Goal: Check status: Check status

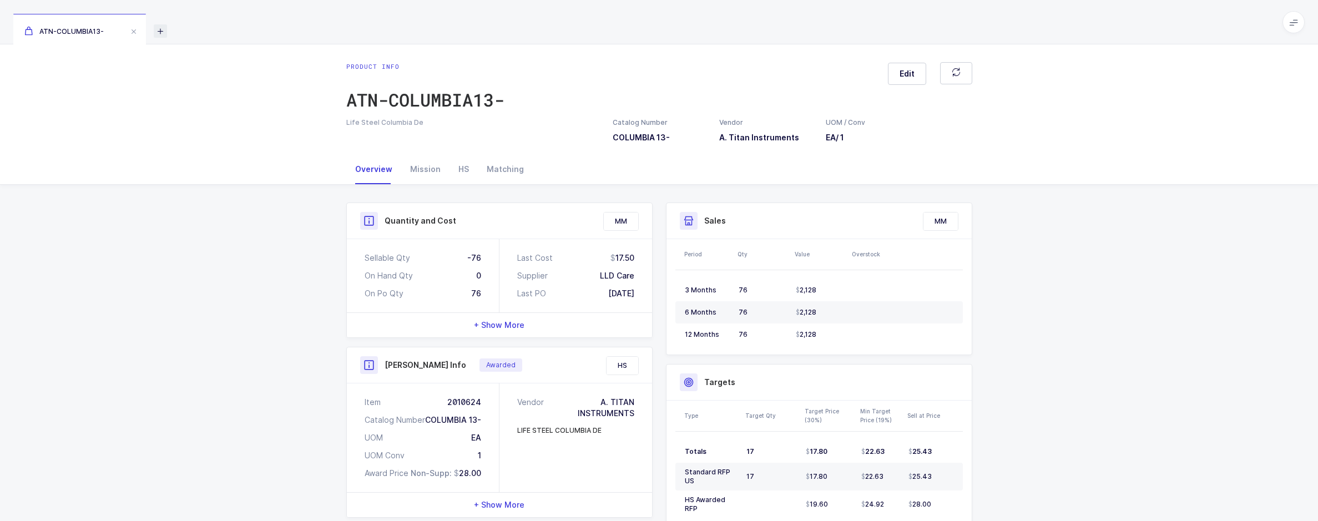
click at [158, 25] on icon at bounding box center [160, 30] width 13 height 13
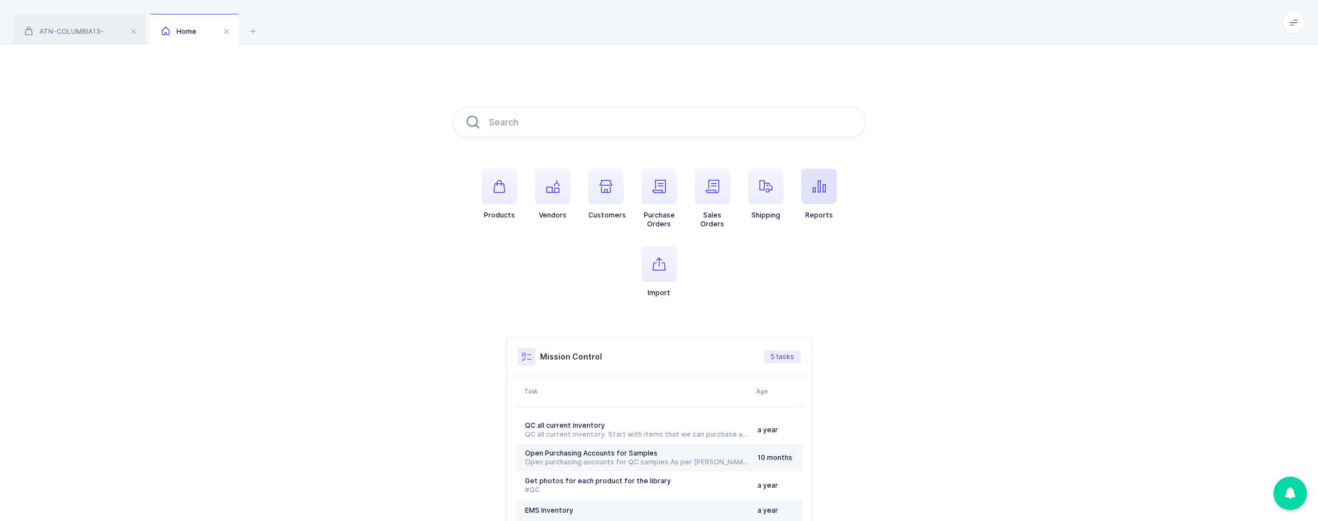
click at [818, 204] on button "Reports" at bounding box center [819, 194] width 36 height 51
click at [1160, 365] on div "[PERSON_NAME]" at bounding box center [1180, 368] width 224 height 18
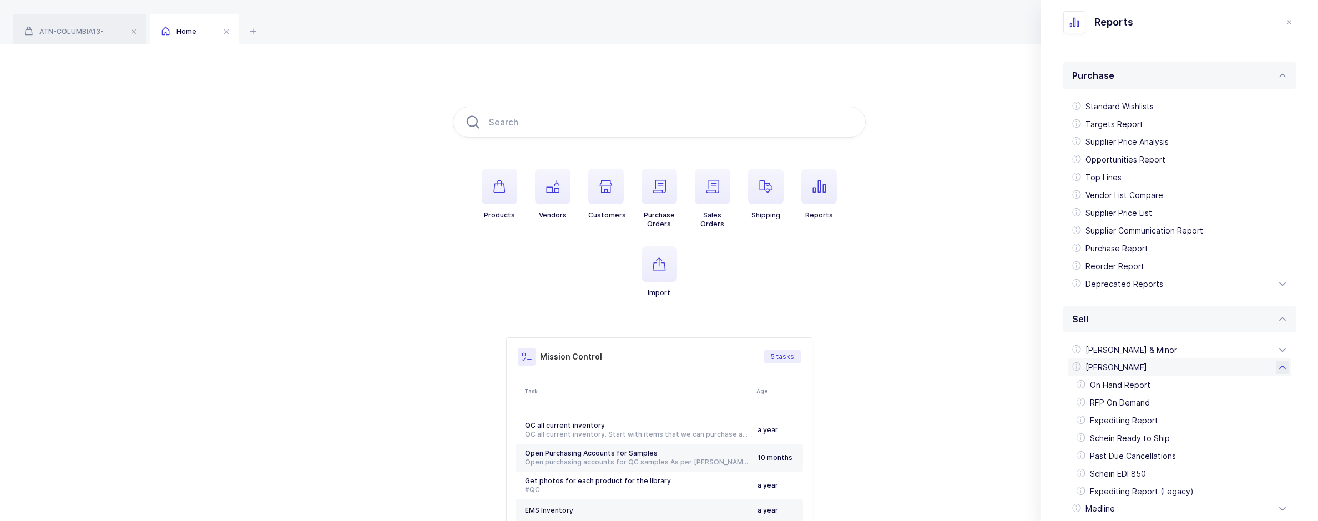
scroll to position [278, 0]
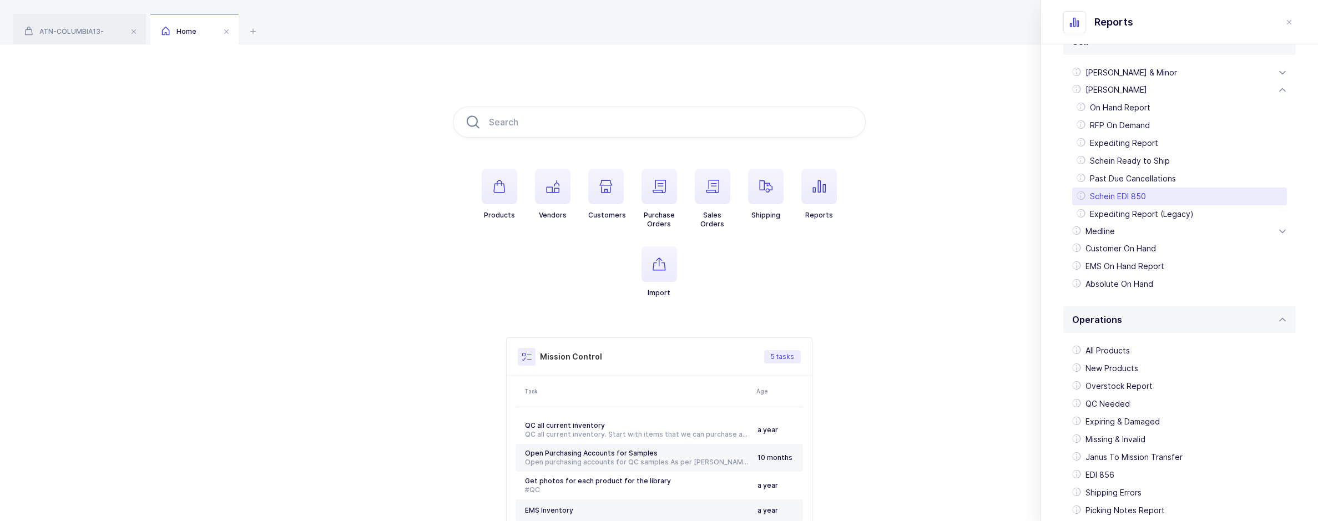
click at [1150, 189] on div "Schein EDI 850" at bounding box center [1179, 197] width 215 height 18
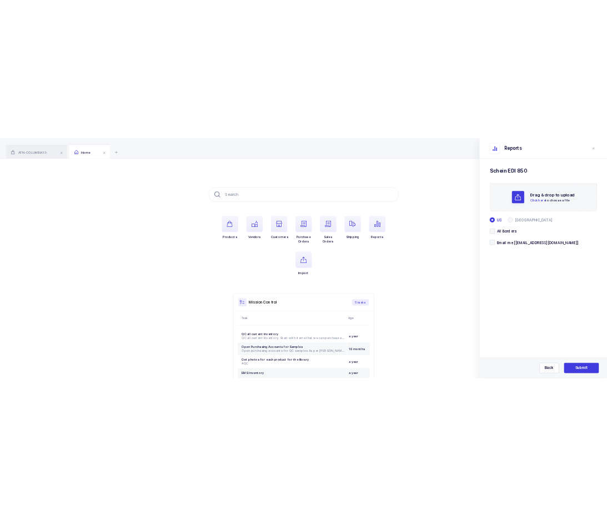
scroll to position [0, 0]
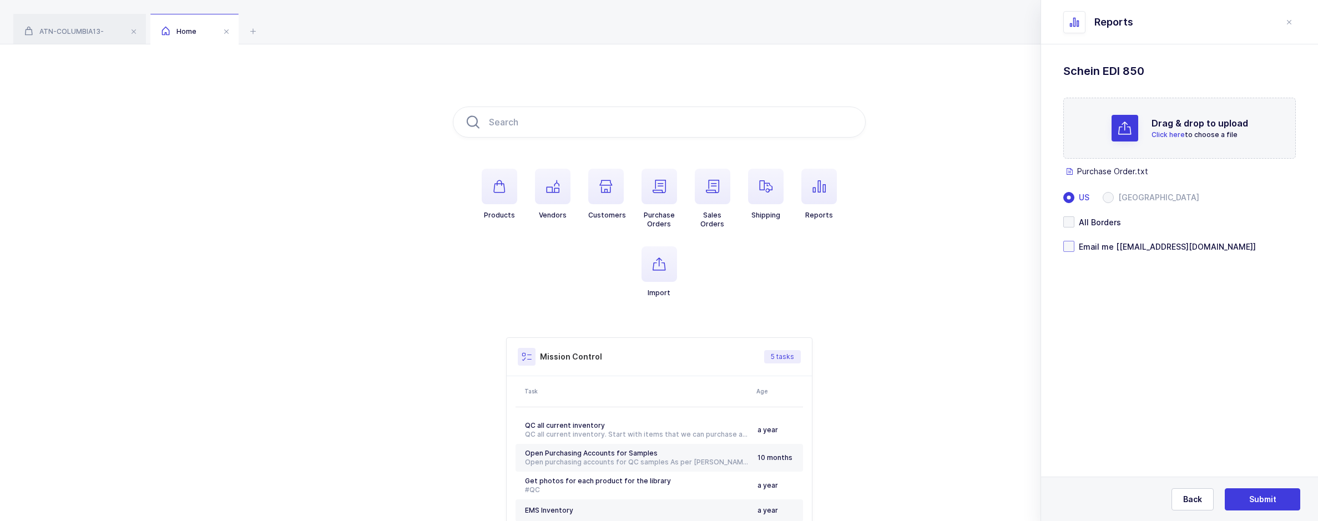
click at [1069, 245] on span at bounding box center [1068, 246] width 11 height 11
click at [1075, 241] on input "Email me [[EMAIL_ADDRESS][DOMAIN_NAME]]" at bounding box center [1075, 241] width 0 height 0
click at [1258, 491] on button "Submit" at bounding box center [1262, 499] width 75 height 22
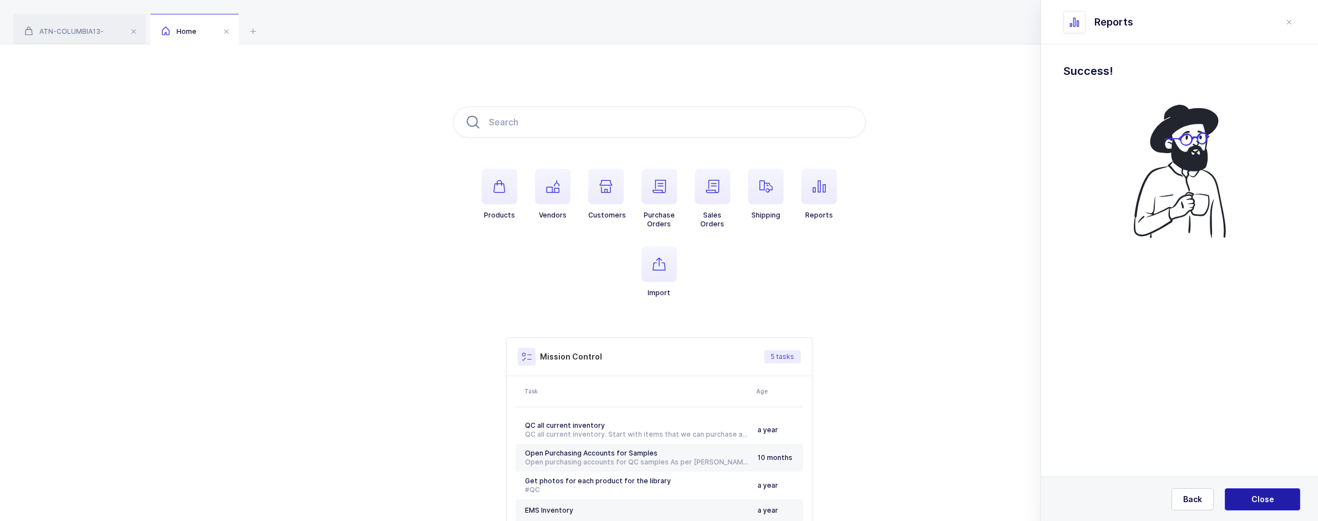
click at [1247, 492] on button "Close" at bounding box center [1262, 499] width 75 height 22
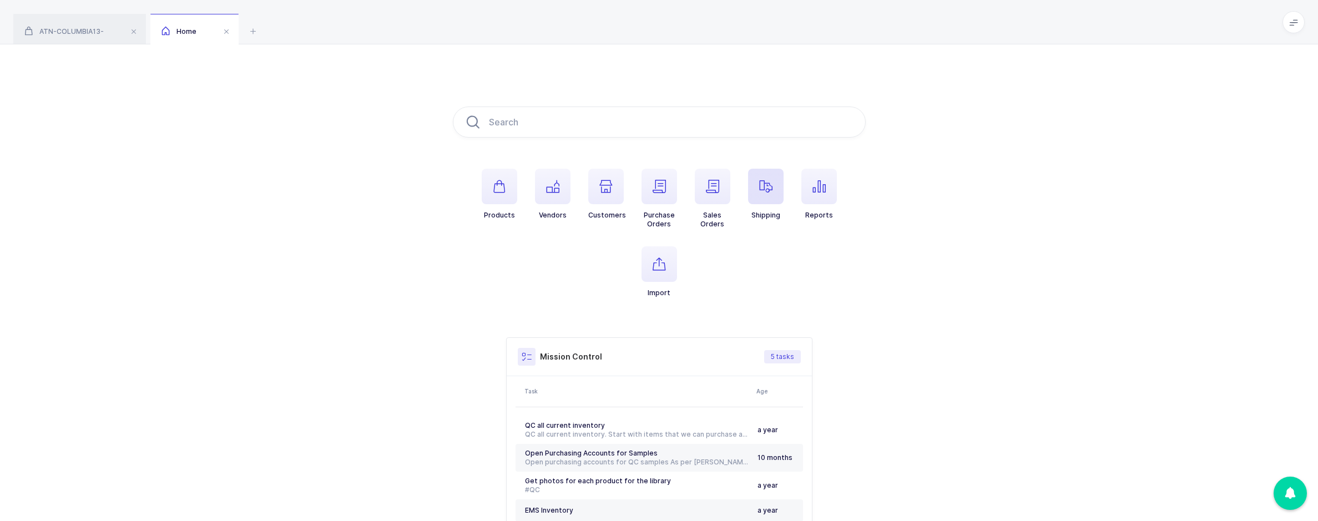
click at [768, 182] on icon "button" at bounding box center [765, 186] width 13 height 13
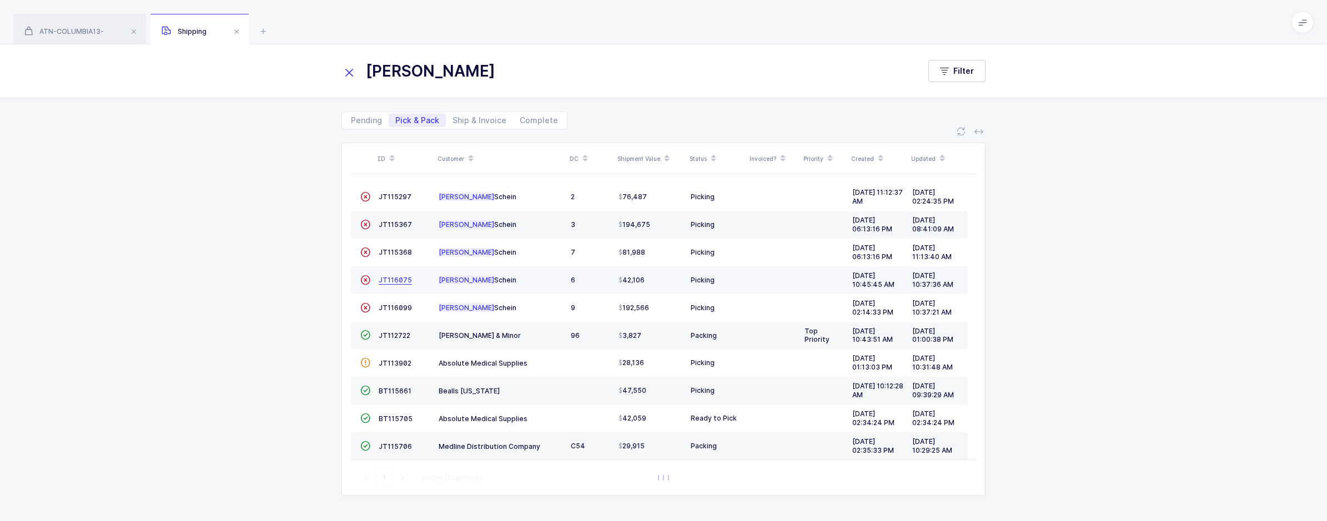
type input "[PERSON_NAME]"
click at [399, 283] on span "JT116075" at bounding box center [395, 280] width 33 height 8
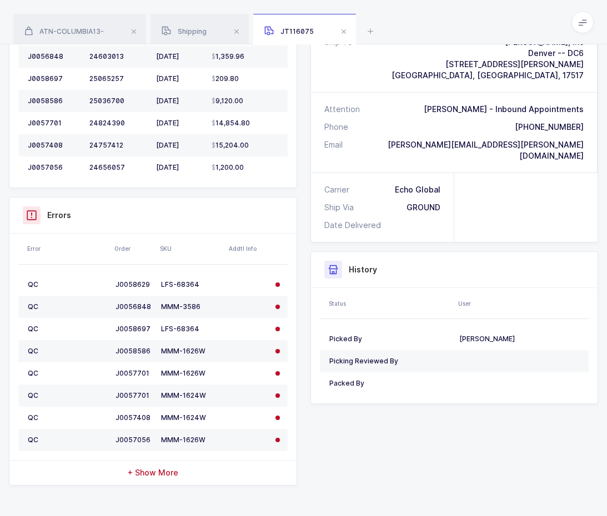
scroll to position [37, 0]
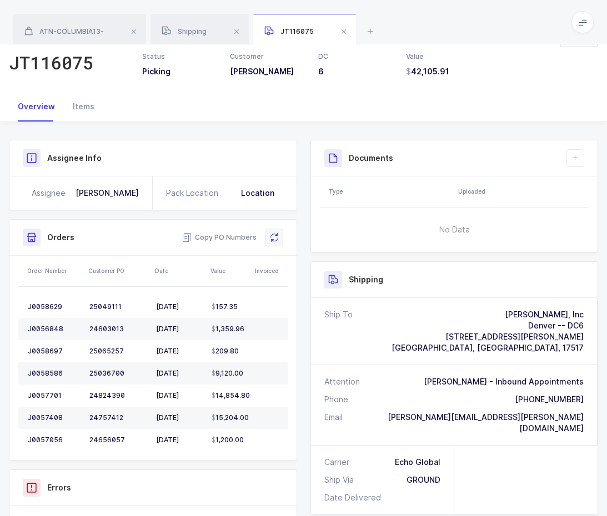
click at [270, 232] on button at bounding box center [274, 238] width 18 height 18
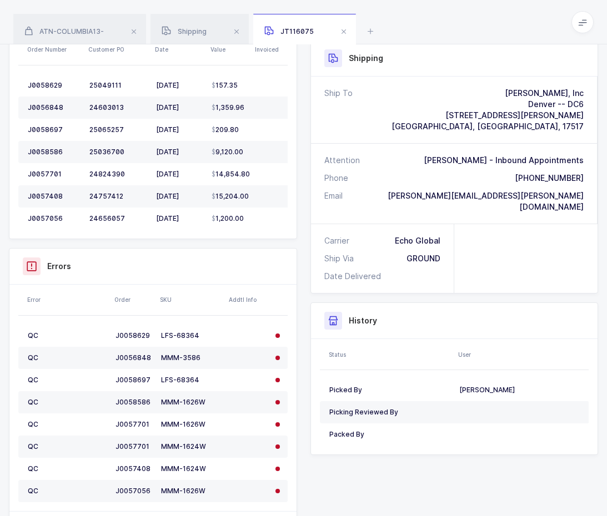
scroll to position [259, 0]
drag, startPoint x: 205, startPoint y: 354, endPoint x: 164, endPoint y: 360, distance: 41.5
click at [164, 360] on div "MMM-3586" at bounding box center [191, 357] width 60 height 9
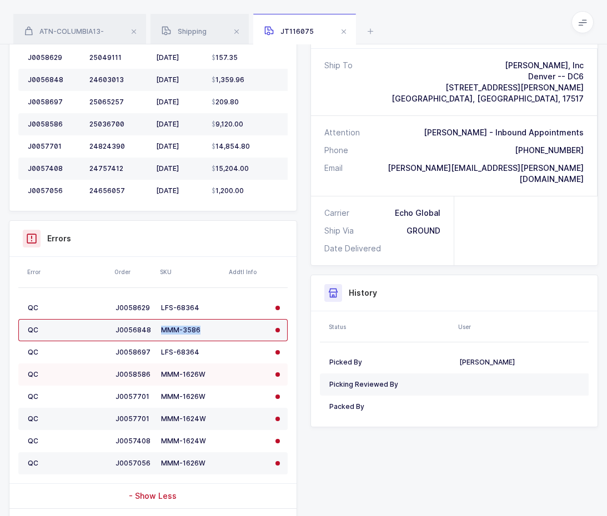
scroll to position [315, 0]
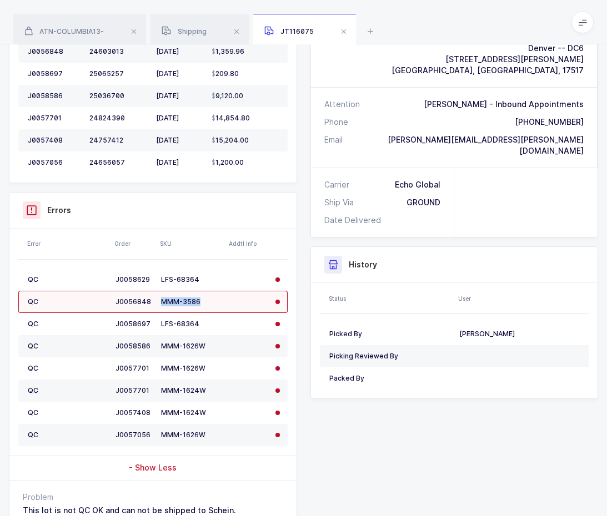
copy div "MMM-3586"
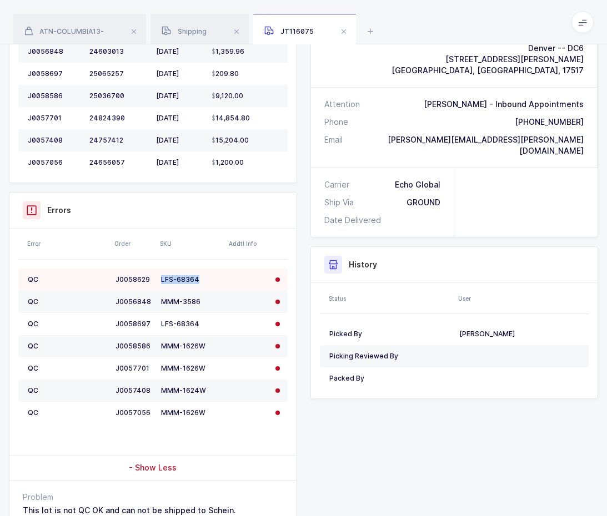
drag, startPoint x: 198, startPoint y: 280, endPoint x: 163, endPoint y: 279, distance: 35.5
click at [163, 279] on div "LFS-68364" at bounding box center [191, 279] width 60 height 9
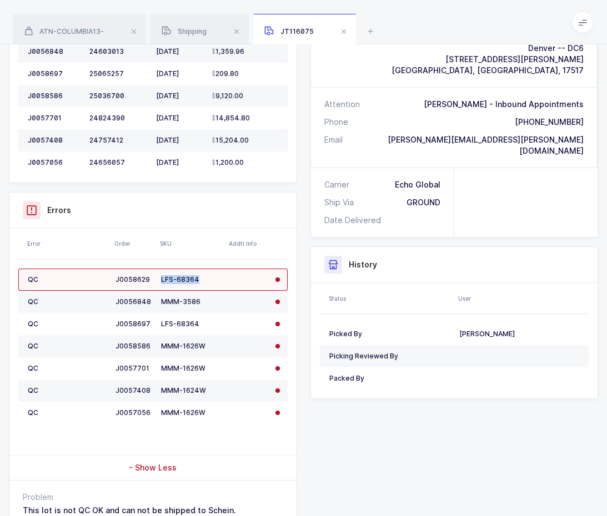
copy div "LFS-68364"
click at [216, 248] on div "SKU" at bounding box center [191, 243] width 62 height 9
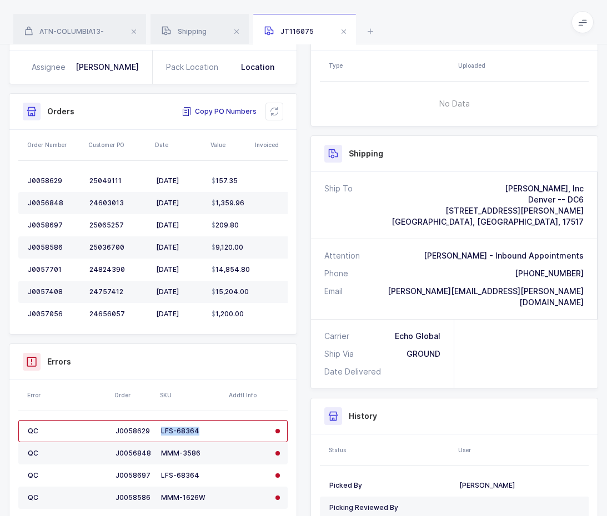
scroll to position [0, 0]
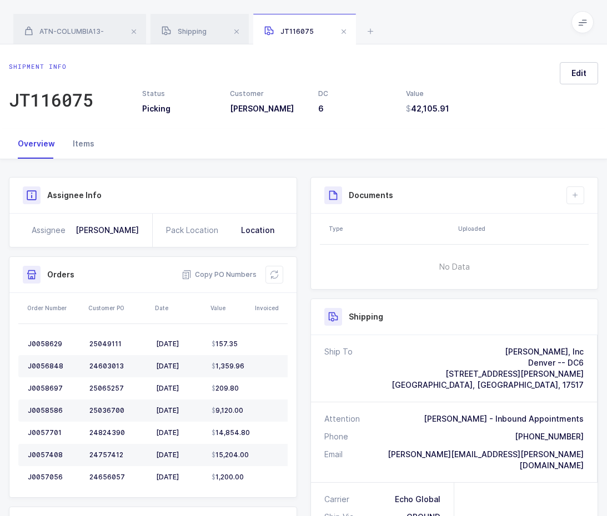
click at [74, 148] on div "Items" at bounding box center [83, 144] width 39 height 30
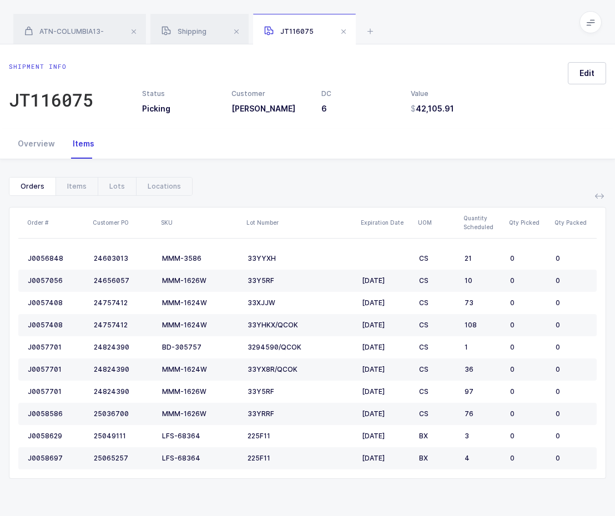
drag, startPoint x: 43, startPoint y: 140, endPoint x: 85, endPoint y: 171, distance: 52.1
click at [43, 140] on div "Overview" at bounding box center [36, 144] width 55 height 30
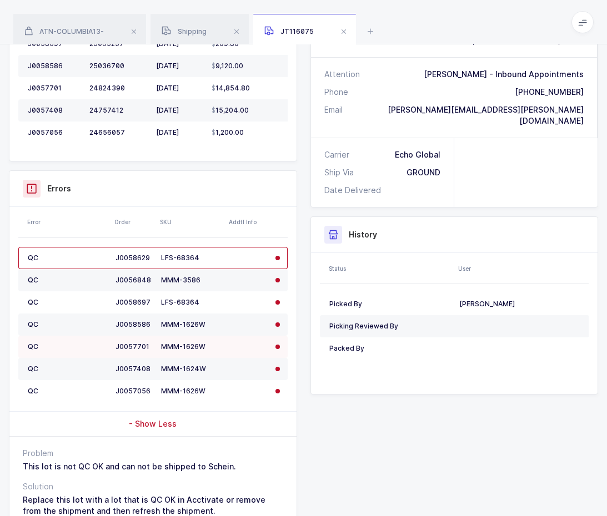
scroll to position [389, 0]
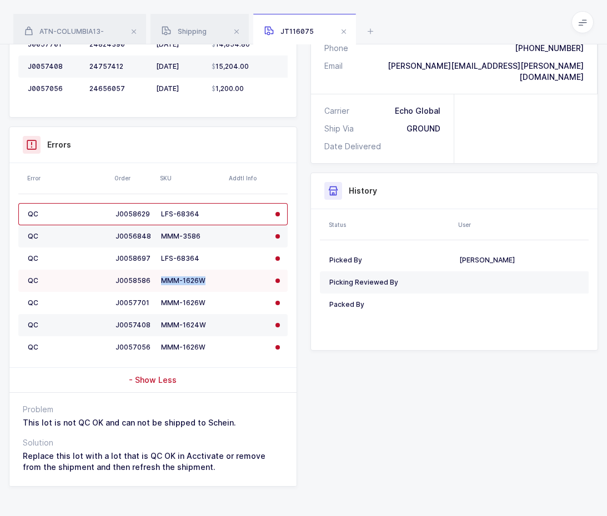
drag, startPoint x: 204, startPoint y: 281, endPoint x: 158, endPoint y: 281, distance: 46.6
click at [158, 281] on td "MMM-1626W" at bounding box center [191, 281] width 69 height 22
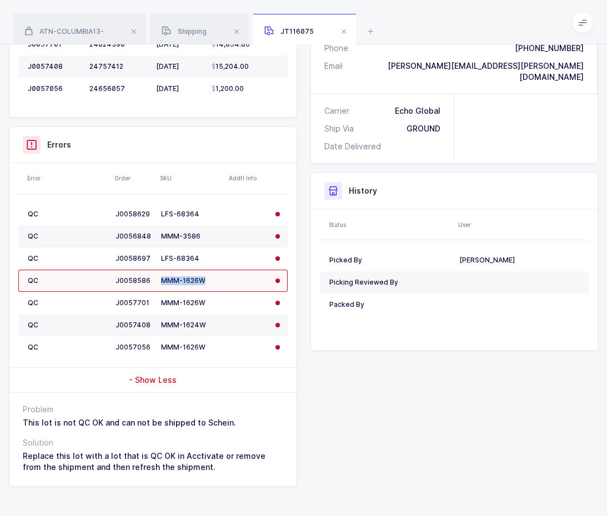
copy div "MMM-1626W"
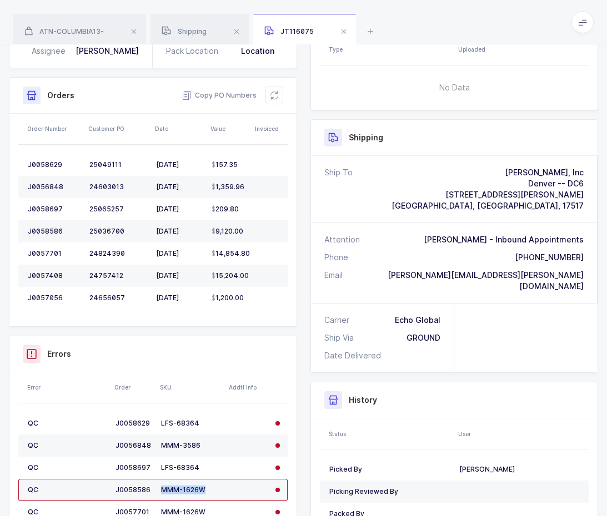
scroll to position [0, 0]
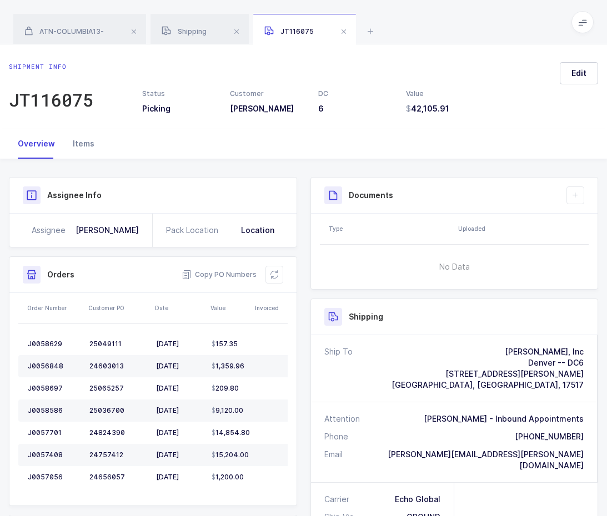
click at [88, 144] on div "Items" at bounding box center [83, 144] width 39 height 30
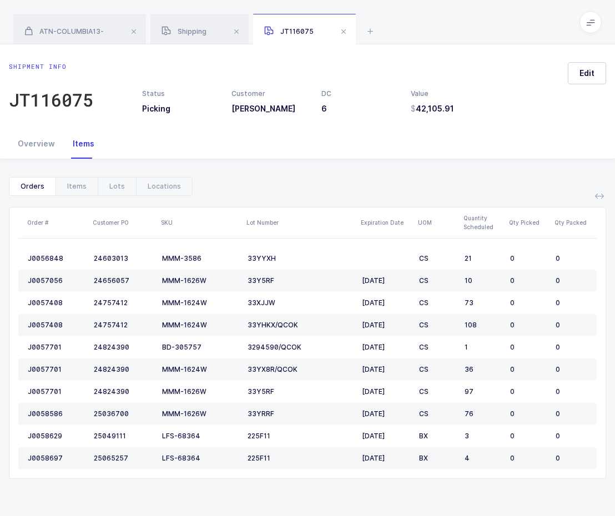
click at [326, 202] on div "Order # Customer PO SKU Lot Number Expiration Date UOM Quantity Scheduled Qty P…" at bounding box center [307, 337] width 597 height 283
click at [48, 138] on div "Overview" at bounding box center [36, 144] width 55 height 30
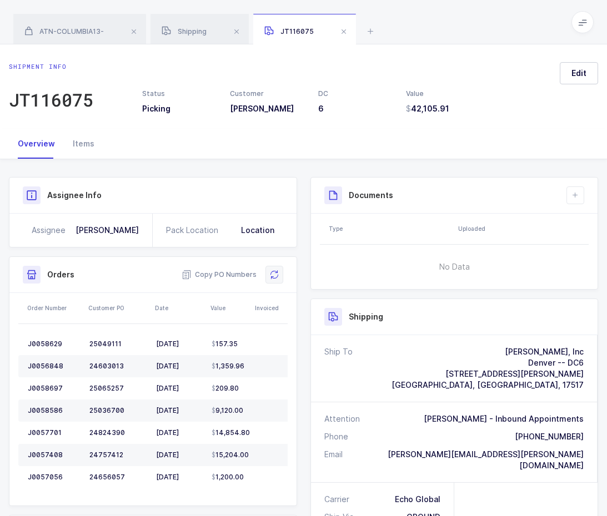
click at [272, 268] on button at bounding box center [274, 275] width 18 height 18
click at [270, 271] on icon at bounding box center [274, 274] width 9 height 9
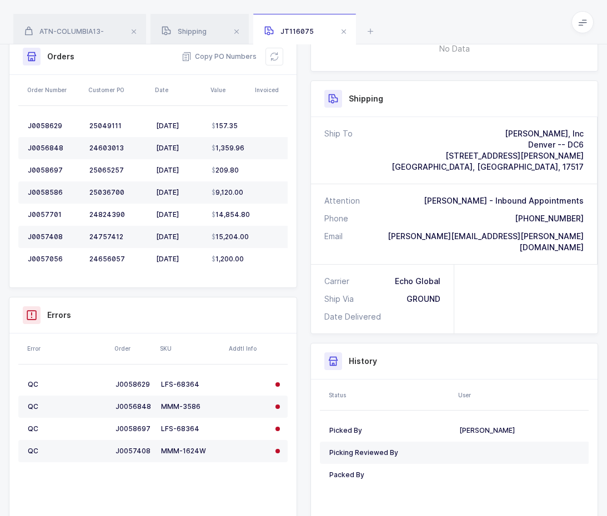
scroll to position [222, 0]
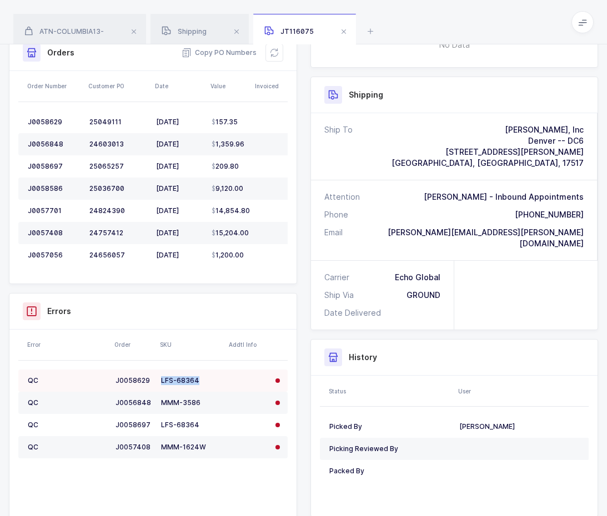
drag, startPoint x: 199, startPoint y: 383, endPoint x: 160, endPoint y: 383, distance: 38.9
click at [160, 383] on td "LFS-68364" at bounding box center [191, 381] width 69 height 22
copy div "LFS-68364"
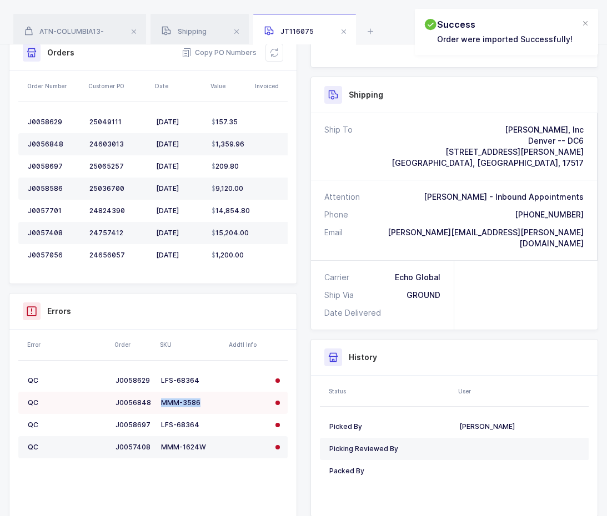
drag, startPoint x: 207, startPoint y: 401, endPoint x: 162, endPoint y: 404, distance: 45.1
click at [162, 404] on div "MMM-3586" at bounding box center [191, 403] width 60 height 9
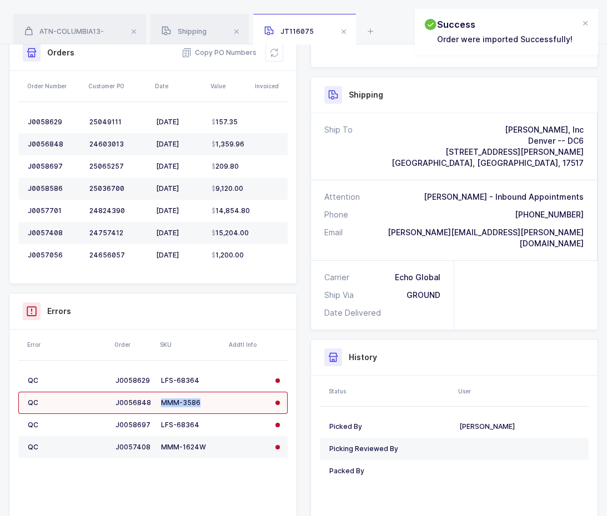
copy div "MMM-3586"
click at [208, 468] on div "QC J0058629 LFS-68364 QC J0056848 MMM-3586 QC J0058697 LFS-68364 QC J0057408 MM…" at bounding box center [152, 447] width 269 height 173
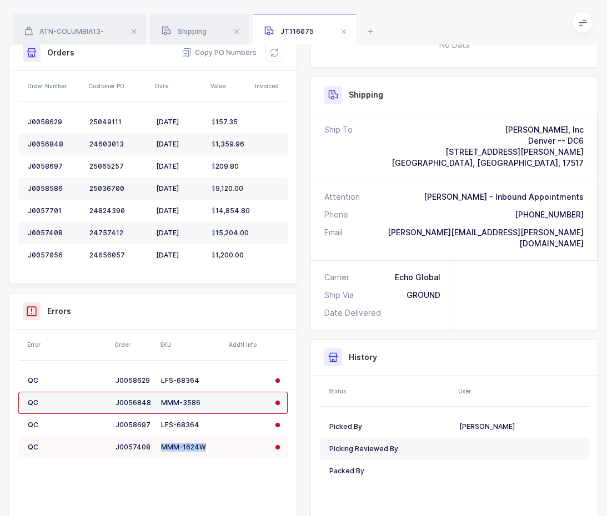
drag, startPoint x: 208, startPoint y: 444, endPoint x: 160, endPoint y: 447, distance: 47.8
click at [160, 447] on td "MMM-1624W" at bounding box center [191, 447] width 69 height 22
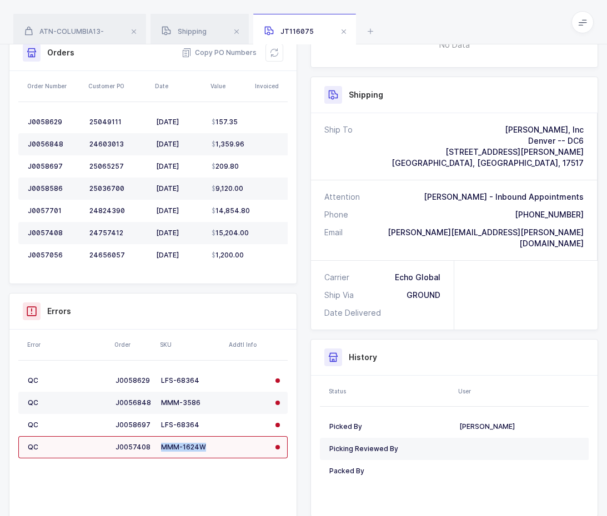
copy div "MMM-1624W"
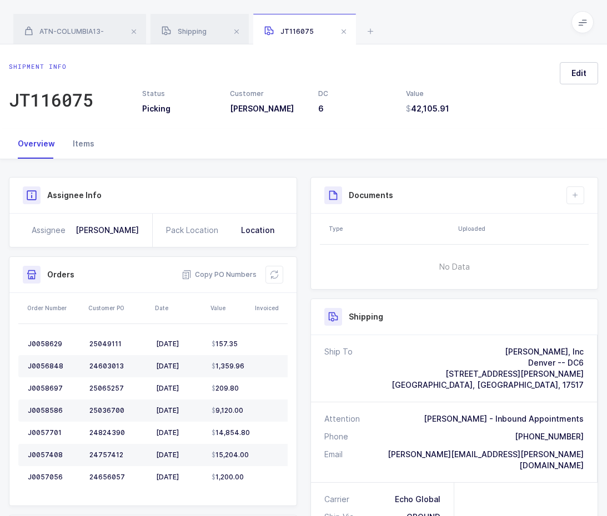
click at [88, 145] on div "Items" at bounding box center [83, 144] width 39 height 30
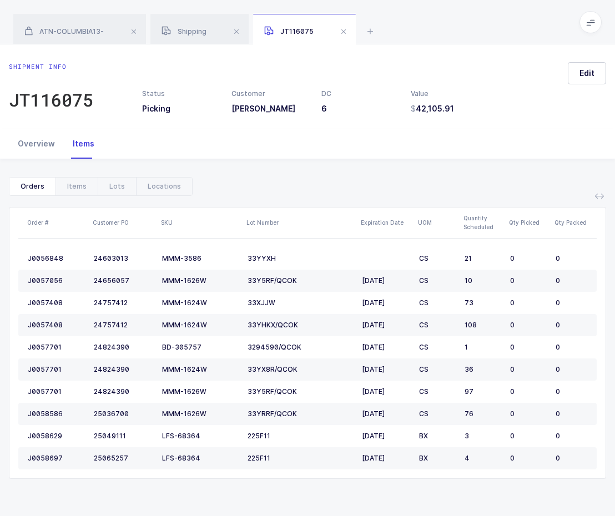
click at [46, 149] on div "Overview" at bounding box center [36, 144] width 55 height 30
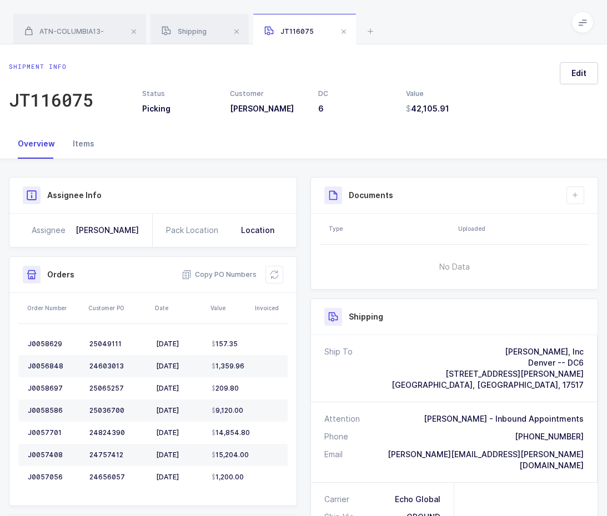
click at [82, 139] on div "Items" at bounding box center [83, 144] width 39 height 30
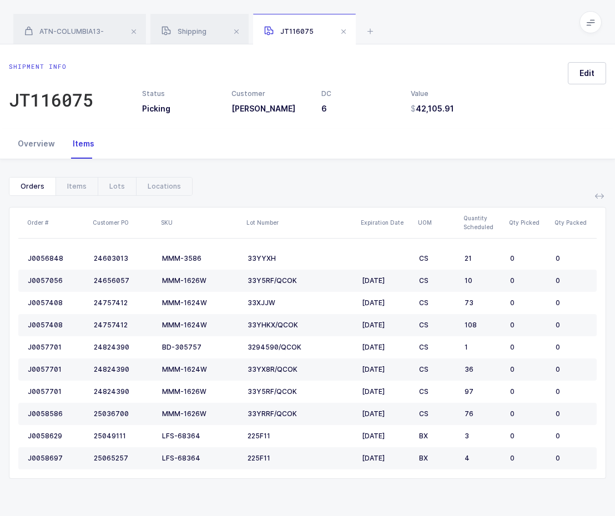
click at [48, 142] on div "Overview" at bounding box center [36, 144] width 55 height 30
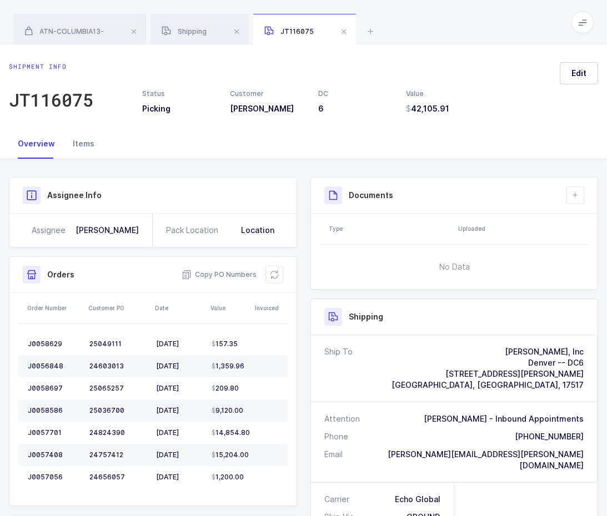
click at [80, 154] on div "Items" at bounding box center [83, 144] width 39 height 30
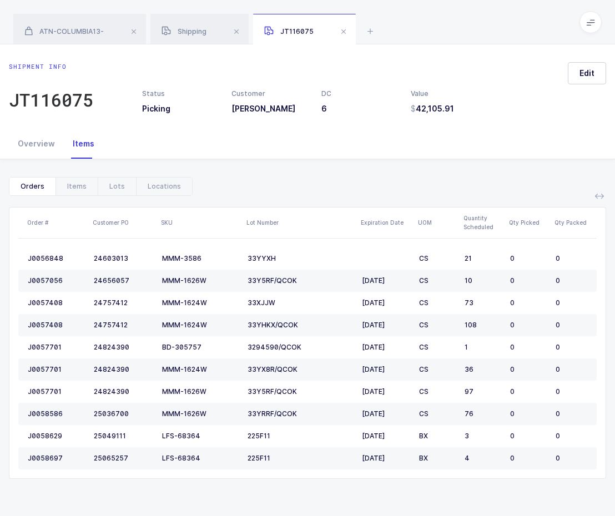
click at [533, 45] on div "Shipment info JT116075 Status Picking Customer [PERSON_NAME] DC 6 Value 42,105.…" at bounding box center [307, 86] width 615 height 84
click at [377, 32] on div "ATN-COLUMBIA13- Shipping JT116075" at bounding box center [307, 22] width 615 height 44
click at [370, 33] on icon at bounding box center [370, 30] width 13 height 13
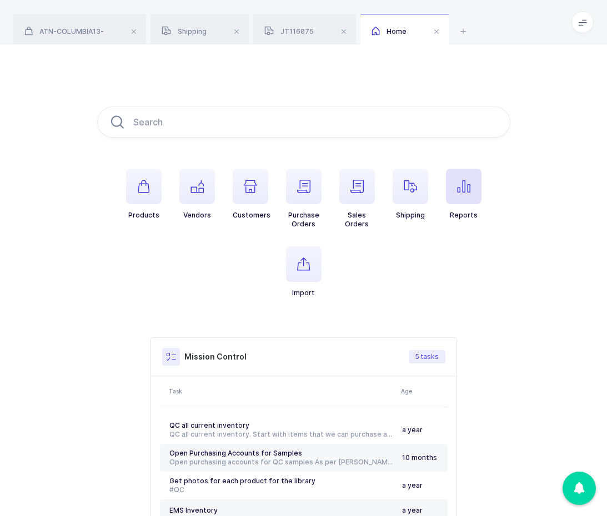
click at [455, 195] on span "button" at bounding box center [464, 187] width 36 height 36
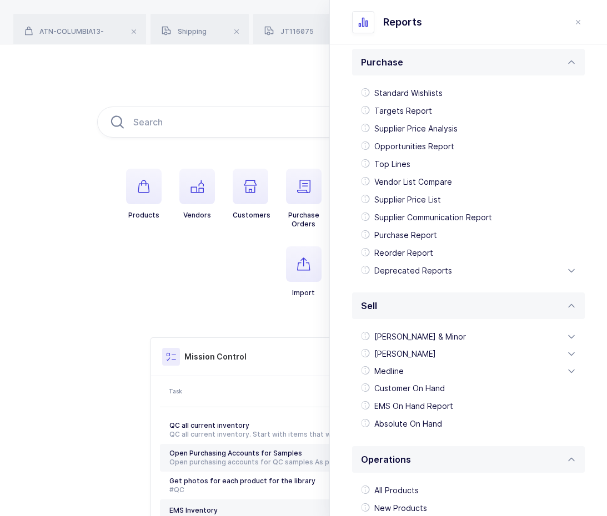
scroll to position [201, 0]
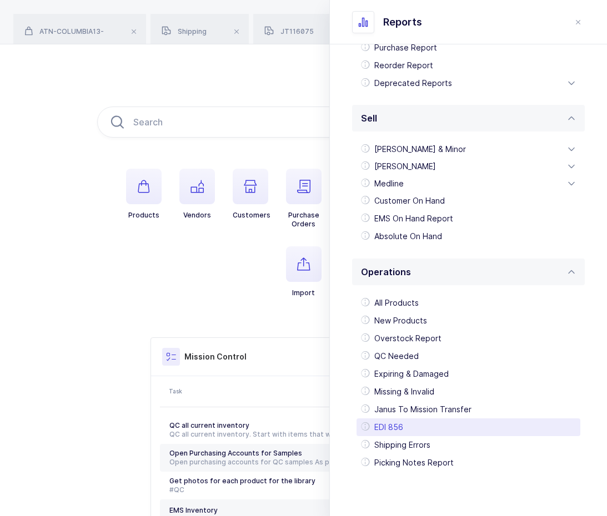
click at [416, 429] on div "EDI 856" at bounding box center [468, 428] width 224 height 18
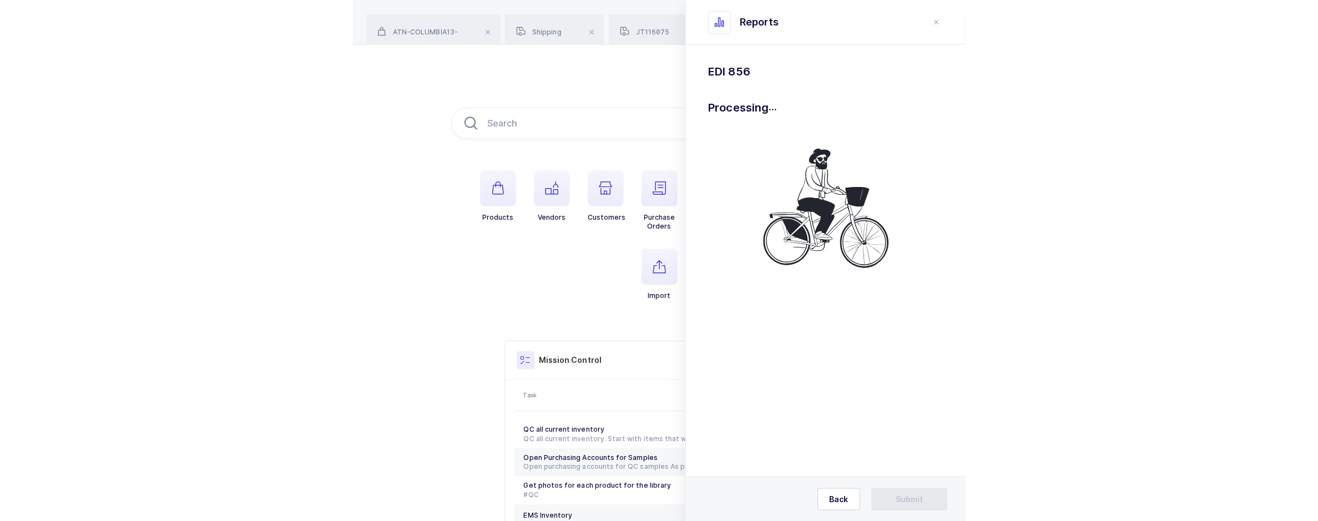
scroll to position [0, 0]
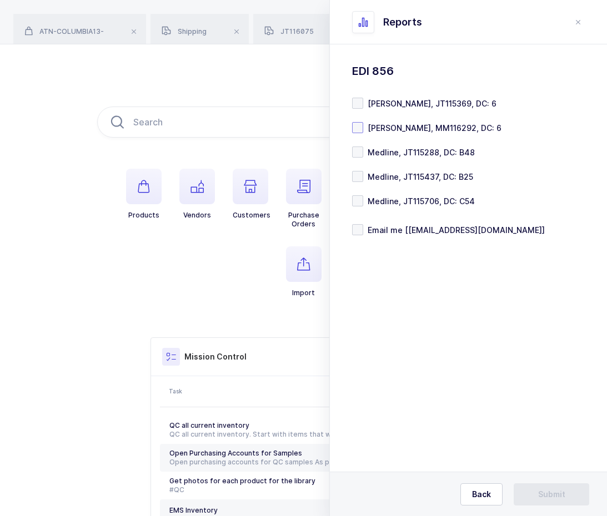
click at [360, 132] on span at bounding box center [357, 127] width 11 height 11
click at [363, 122] on input "[PERSON_NAME], MM116292, DC: 6" at bounding box center [363, 122] width 0 height 0
click at [555, 493] on span "Submit" at bounding box center [551, 494] width 27 height 11
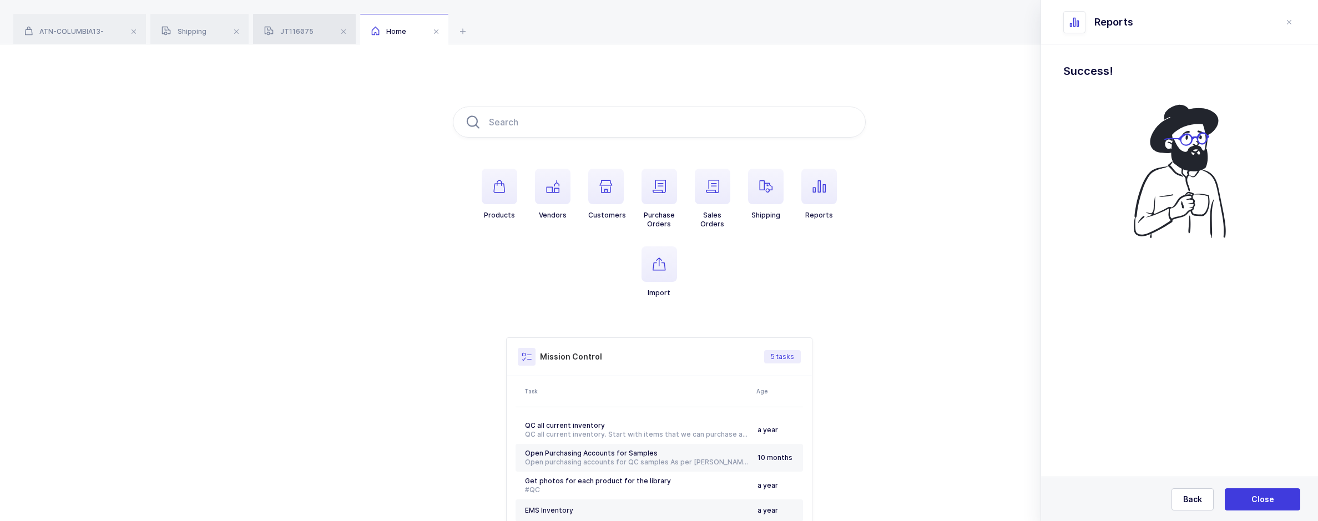
click at [289, 35] on span "JT116075" at bounding box center [288, 31] width 49 height 8
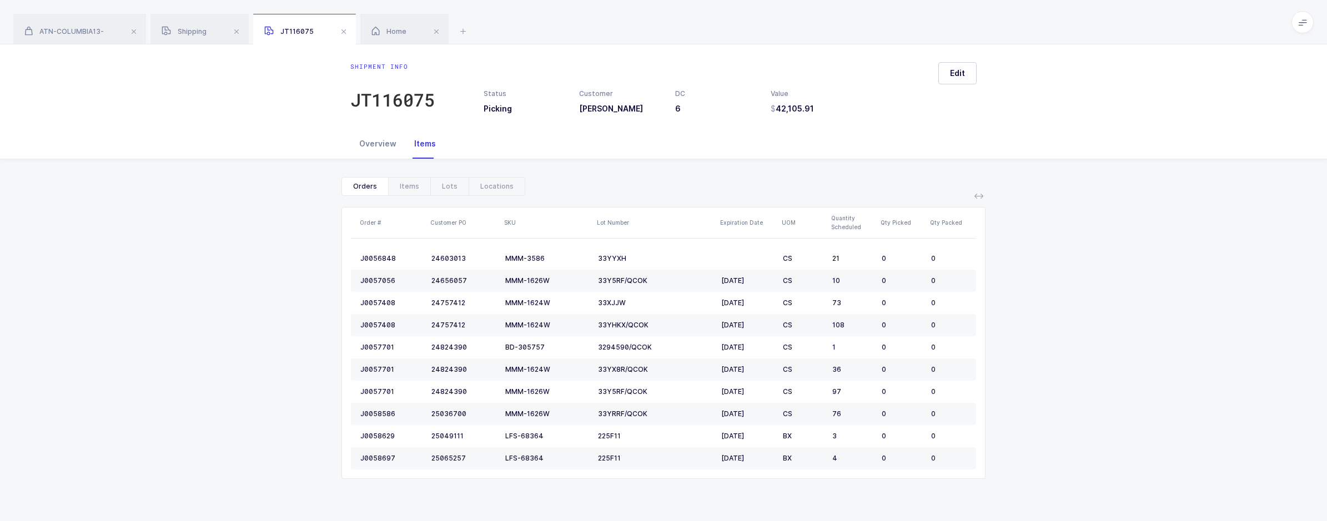
click at [384, 149] on div "Overview" at bounding box center [377, 144] width 55 height 30
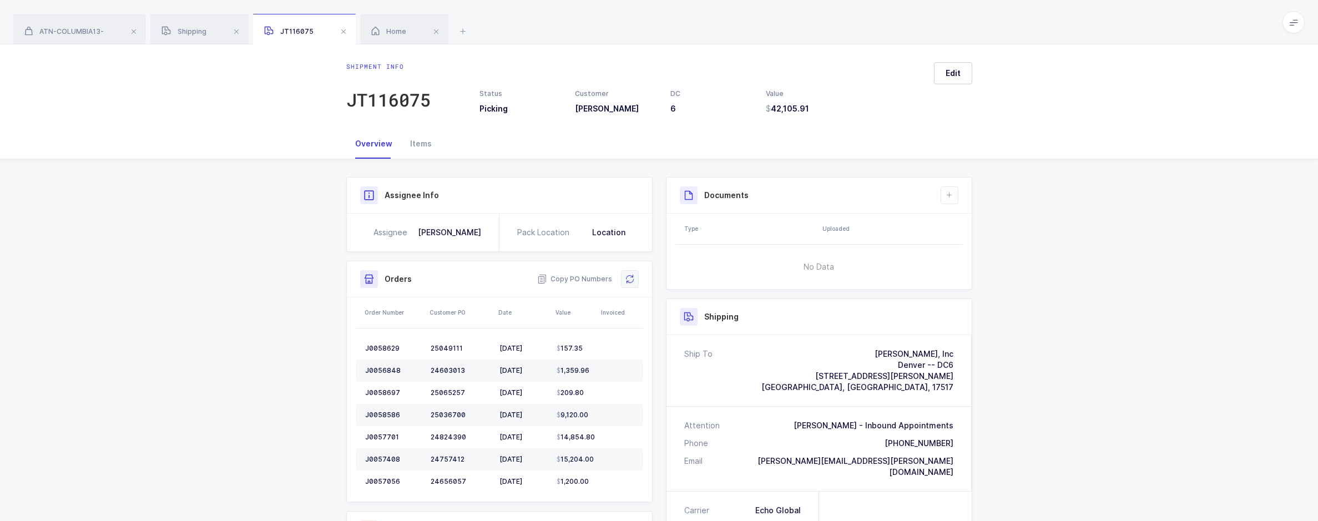
click at [629, 281] on icon at bounding box center [630, 279] width 9 height 9
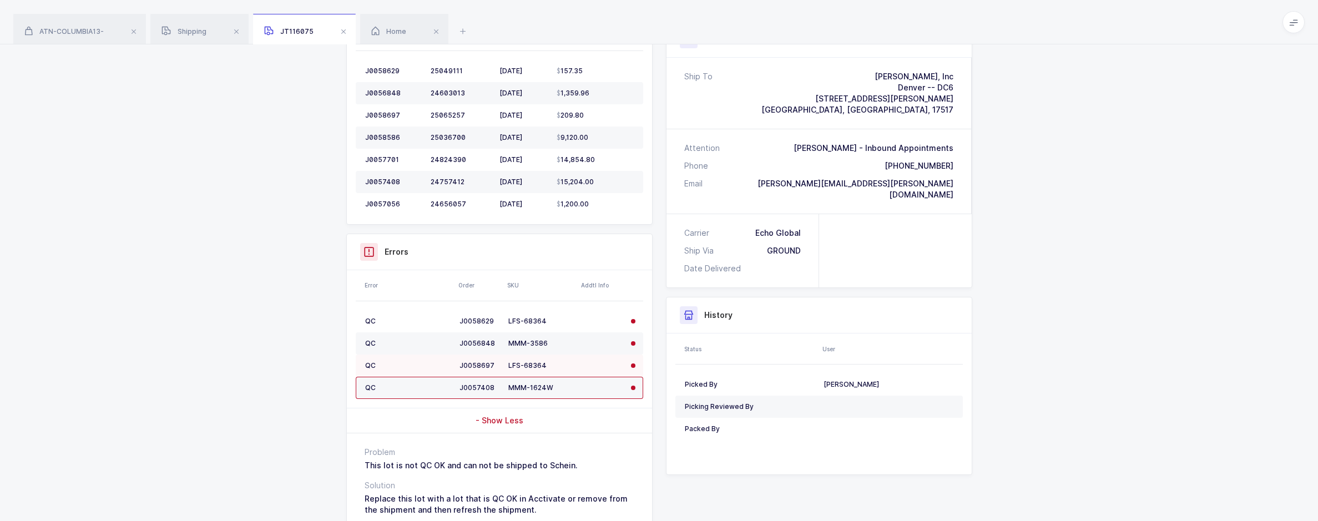
click at [553, 360] on td "LFS-68364" at bounding box center [541, 366] width 74 height 22
drag, startPoint x: 555, startPoint y: 391, endPoint x: 500, endPoint y: 395, distance: 55.6
click at [500, 395] on tr "QC J0057408 MMM-1624W" at bounding box center [500, 388] width 288 height 22
drag, startPoint x: 500, startPoint y: 395, endPoint x: 571, endPoint y: 404, distance: 71.7
click at [569, 400] on table "QC J0058629 LFS-68364 QC J0056848 MMM-3586 QC J0058697 LFS-68364 QC J0057408 MM…" at bounding box center [500, 354] width 288 height 107
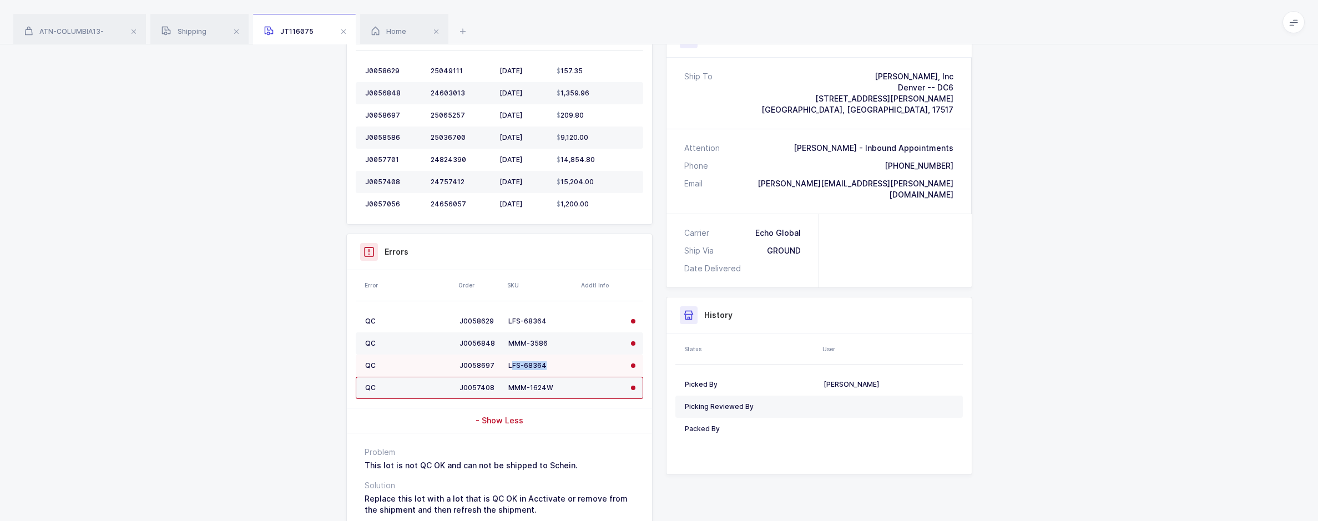
drag, startPoint x: 546, startPoint y: 365, endPoint x: 512, endPoint y: 365, distance: 33.9
click at [512, 365] on div "LFS-68364" at bounding box center [540, 365] width 65 height 9
drag, startPoint x: 512, startPoint y: 365, endPoint x: 607, endPoint y: 411, distance: 105.7
click at [607, 411] on div "- Show Less" at bounding box center [499, 421] width 305 height 24
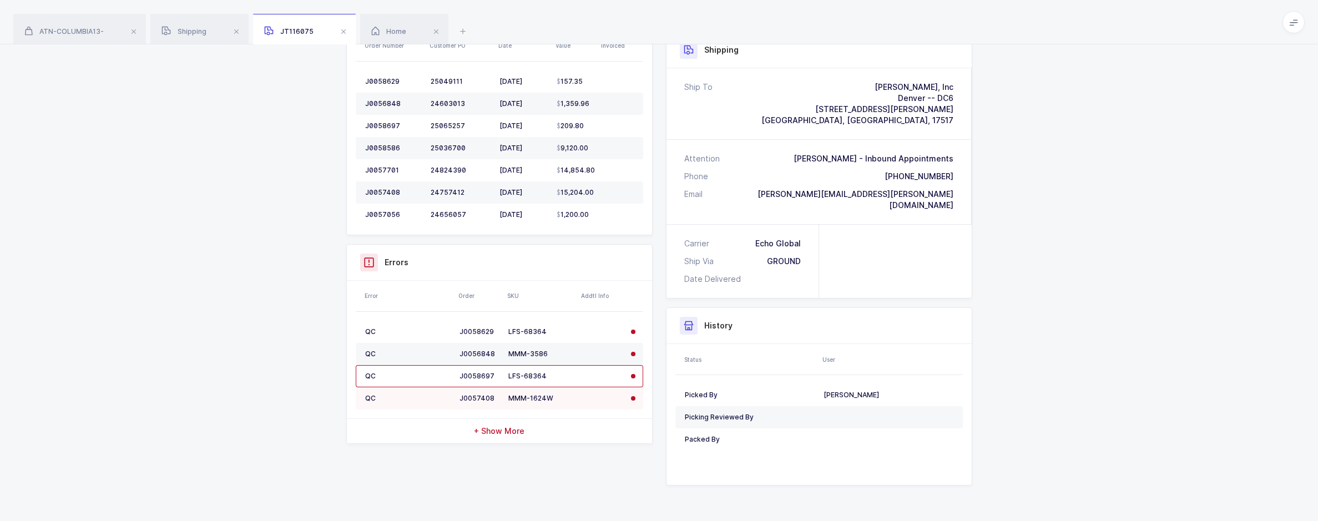
scroll to position [256, 0]
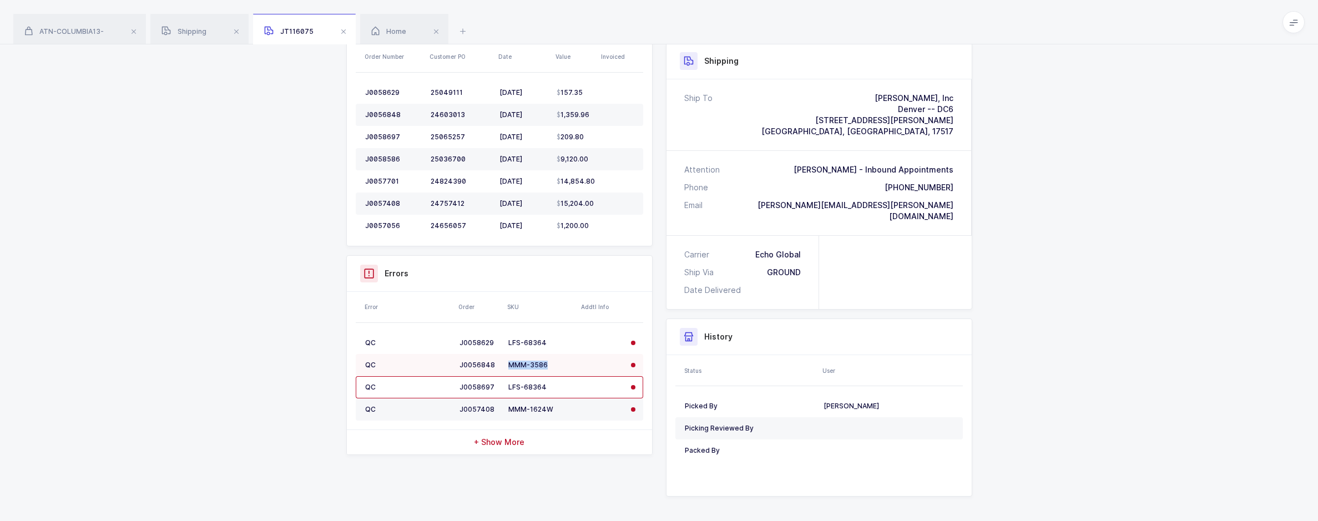
drag, startPoint x: 552, startPoint y: 367, endPoint x: 511, endPoint y: 365, distance: 41.1
click at [511, 365] on div "MMM-3586" at bounding box center [540, 365] width 65 height 9
drag, startPoint x: 511, startPoint y: 365, endPoint x: 568, endPoint y: 426, distance: 83.6
click at [568, 426] on table "QC J0058629 LFS-68364 QC J0056848 MMM-3586 QC J0058697 LFS-68364 QC J0057408 MM…" at bounding box center [500, 376] width 288 height 107
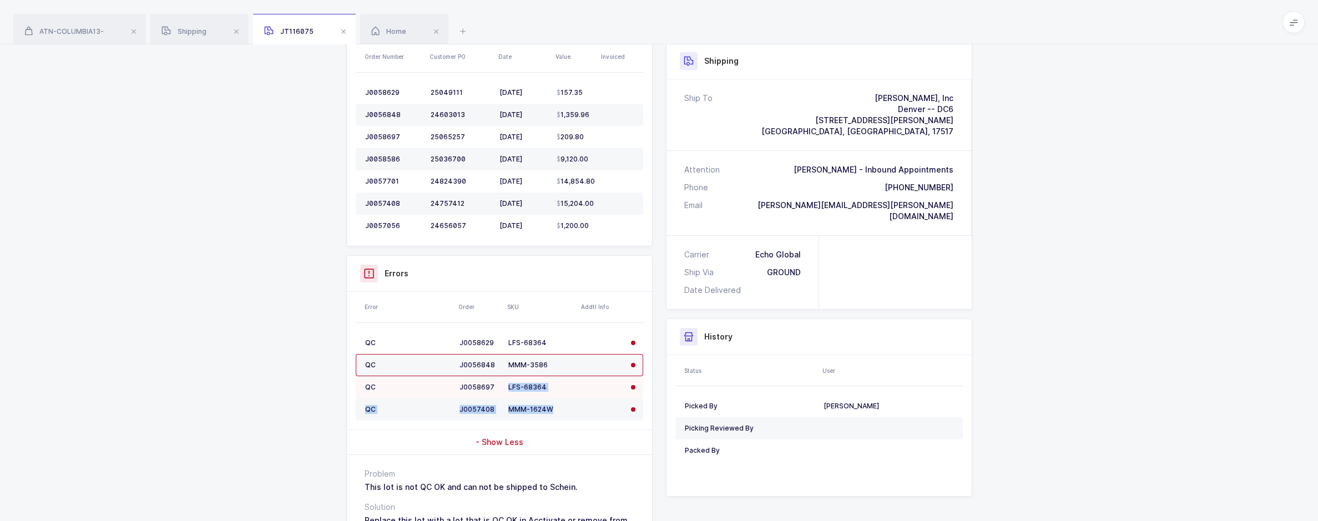
drag, startPoint x: 555, startPoint y: 412, endPoint x: 508, endPoint y: 384, distance: 55.0
click at [508, 384] on tbody "QC J0058629 LFS-68364 QC J0056848 MMM-3586 QC J0058697 LFS-68364 QC J0057408 MM…" at bounding box center [500, 376] width 288 height 89
click at [347, 382] on div "Error Order SKU Addtl Info QC J0058629 LFS-68364 QC J0056848 MMM-3586 QC J00586…" at bounding box center [499, 361] width 305 height 138
drag, startPoint x: 546, startPoint y: 368, endPoint x: 438, endPoint y: 357, distance: 108.8
click at [438, 357] on tr "QC J0056848 MMM-3586" at bounding box center [500, 365] width 288 height 22
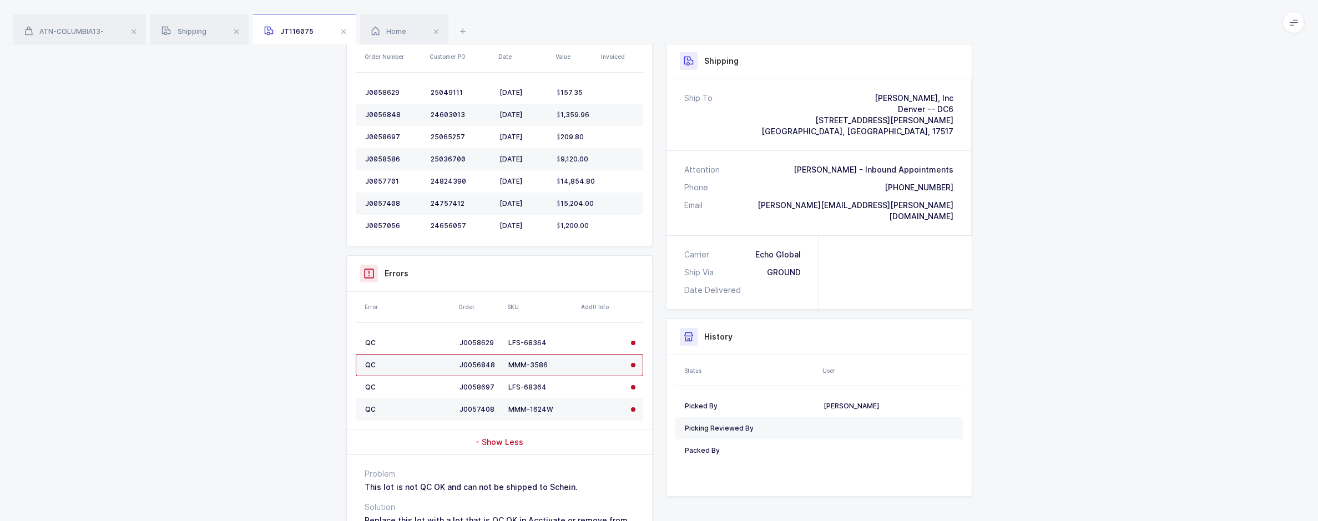
click at [280, 361] on div "Shipment Info Shipment Number JT116075 Status Picking Customer [PERSON_NAME] DC…" at bounding box center [659, 245] width 1318 height 685
click at [339, 360] on div "Shipment Info Shipment Number JT116075 Status Picking Customer [PERSON_NAME] DC…" at bounding box center [659, 245] width 644 height 685
